Goal: Information Seeking & Learning: Learn about a topic

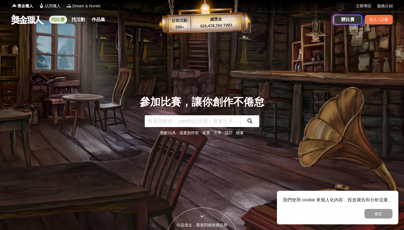
click at [57, 20] on link "找比賽" at bounding box center [58, 20] width 18 height 8
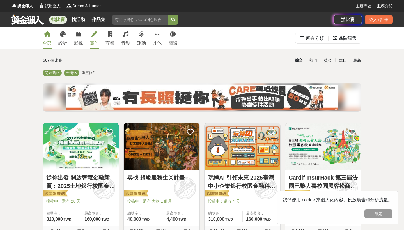
click at [98, 32] on link "寫作" at bounding box center [94, 38] width 9 height 21
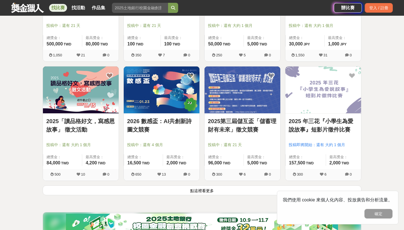
scroll to position [653, 0]
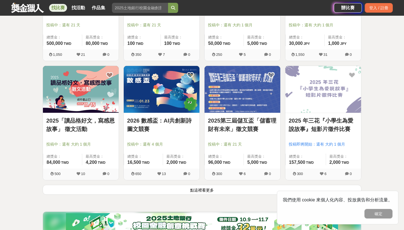
click at [151, 129] on link "2026 數感盃：AI共創新詩圖文競賽" at bounding box center [161, 125] width 69 height 17
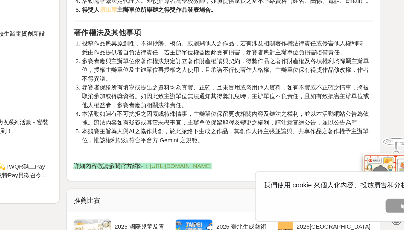
scroll to position [852, 0]
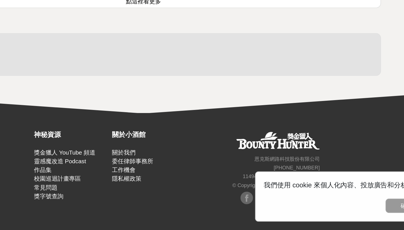
scroll to position [653, 0]
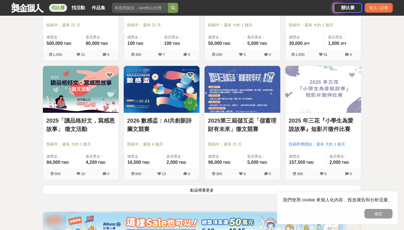
click at [197, 193] on button "點這裡看更多" at bounding box center [202, 190] width 319 height 10
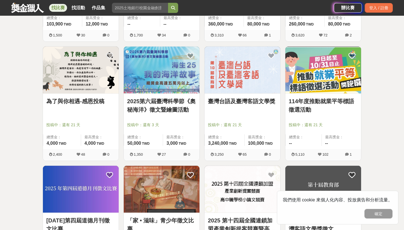
scroll to position [913, 0]
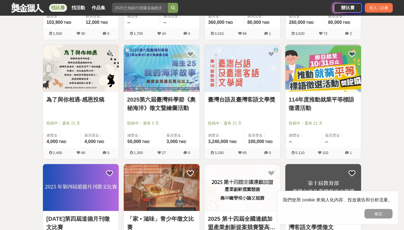
click at [244, 98] on link "臺灣台語及臺灣客語文學獎" at bounding box center [242, 99] width 69 height 8
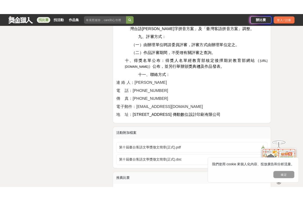
scroll to position [997, 0]
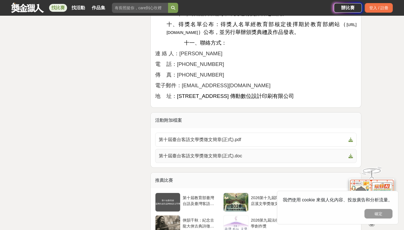
click at [352, 154] on icon at bounding box center [351, 156] width 4 height 4
click at [352, 138] on icon at bounding box center [351, 140] width 4 height 4
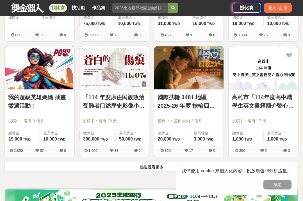
scroll to position [1381, 0]
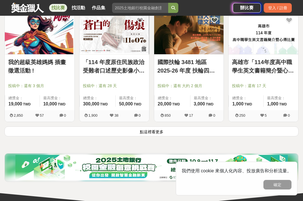
click at [176, 133] on button "點這裡看更多" at bounding box center [151, 131] width 294 height 10
